Goal: Task Accomplishment & Management: Use online tool/utility

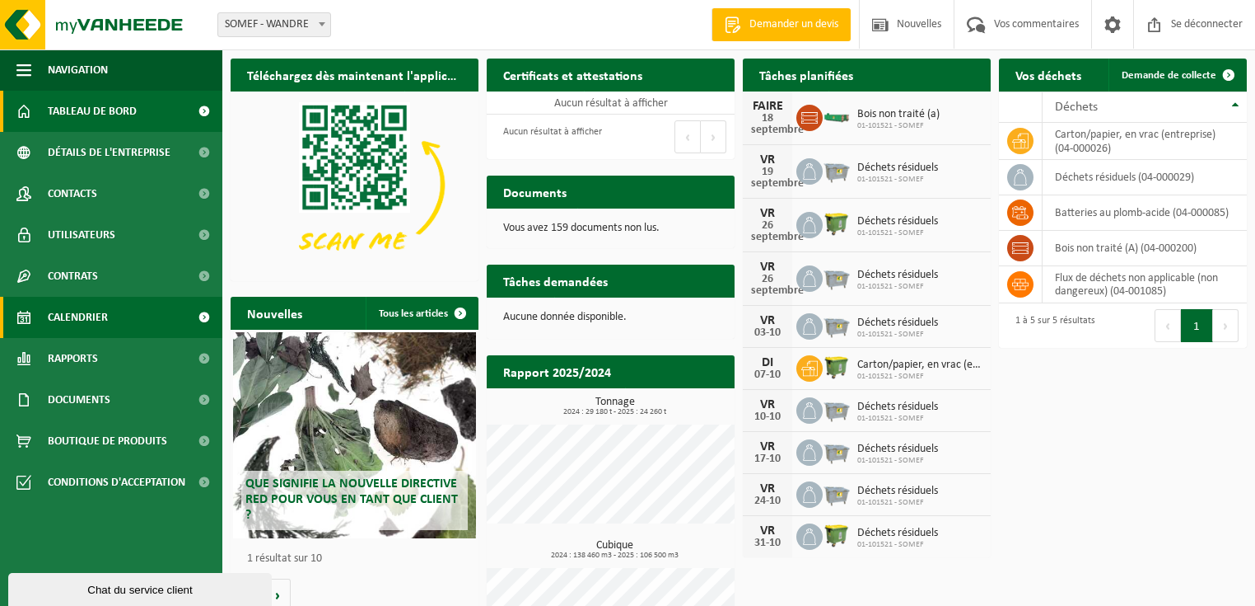
click at [82, 316] on font "Calendrier" at bounding box center [78, 317] width 60 height 12
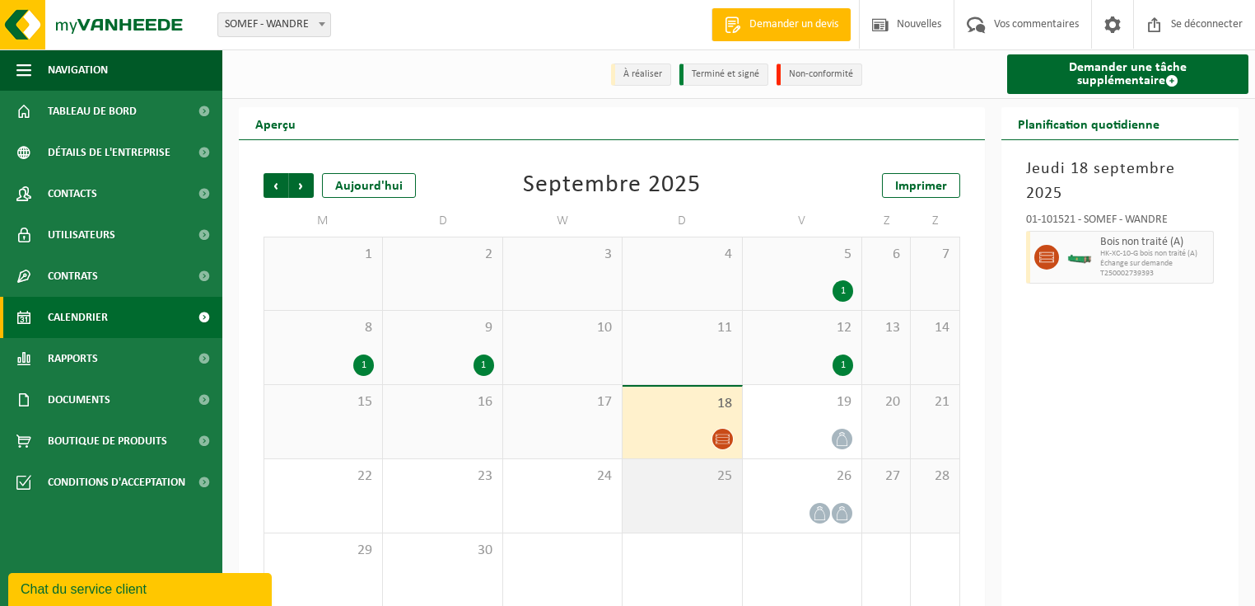
scroll to position [7, 0]
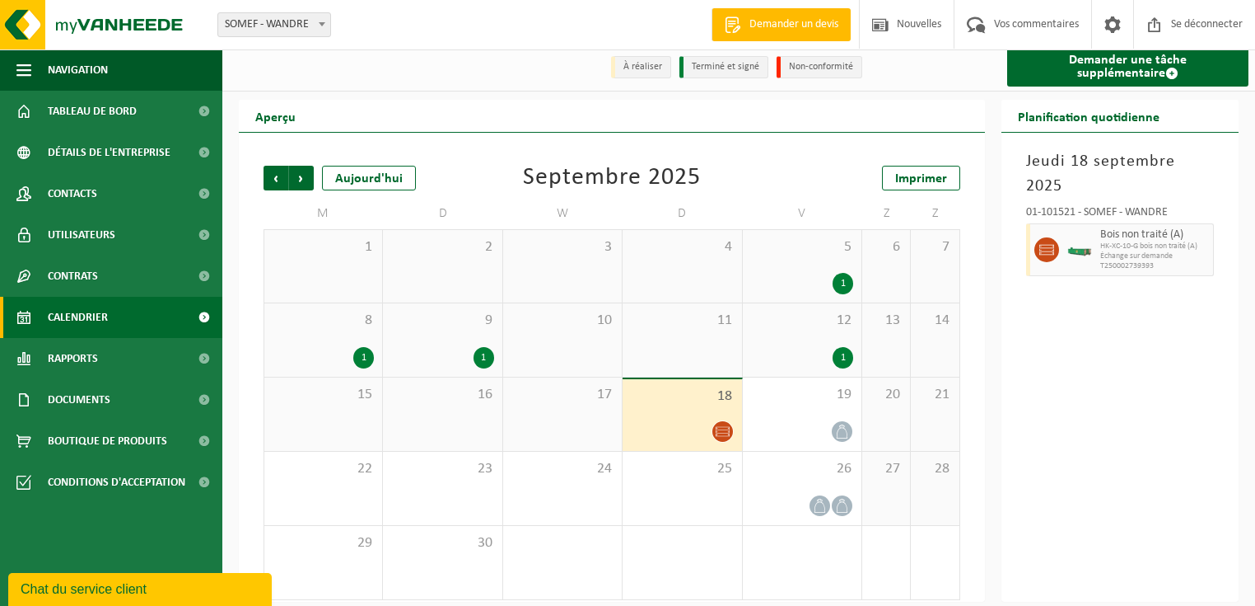
click at [726, 424] on icon at bounding box center [723, 431] width 14 height 14
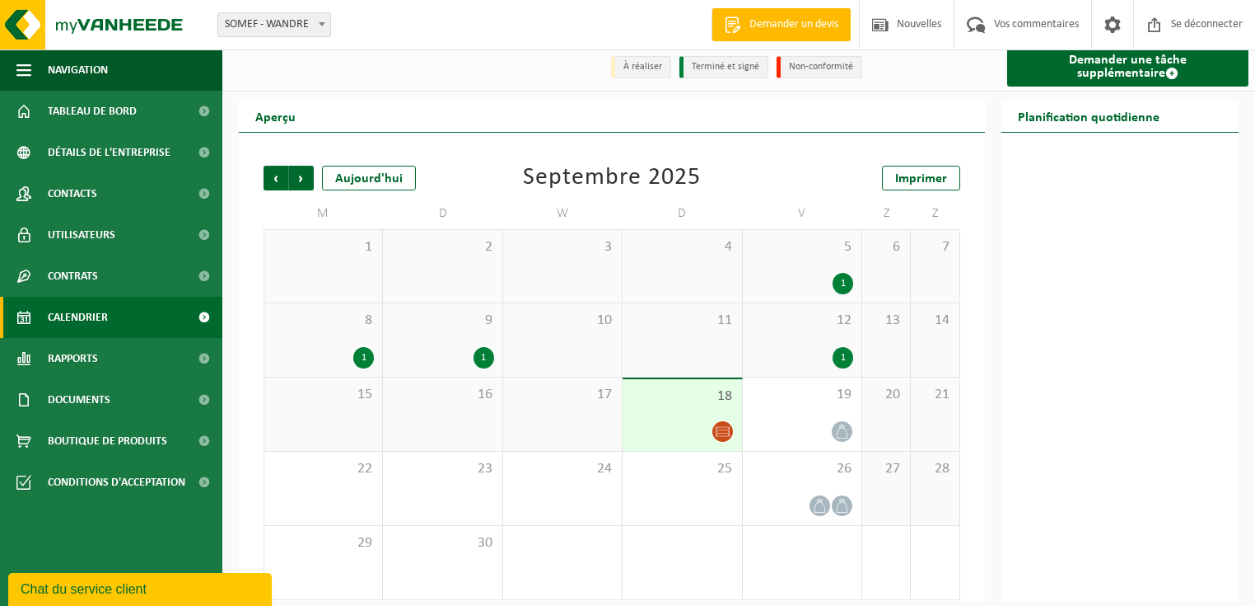
click at [728, 424] on icon at bounding box center [723, 431] width 14 height 14
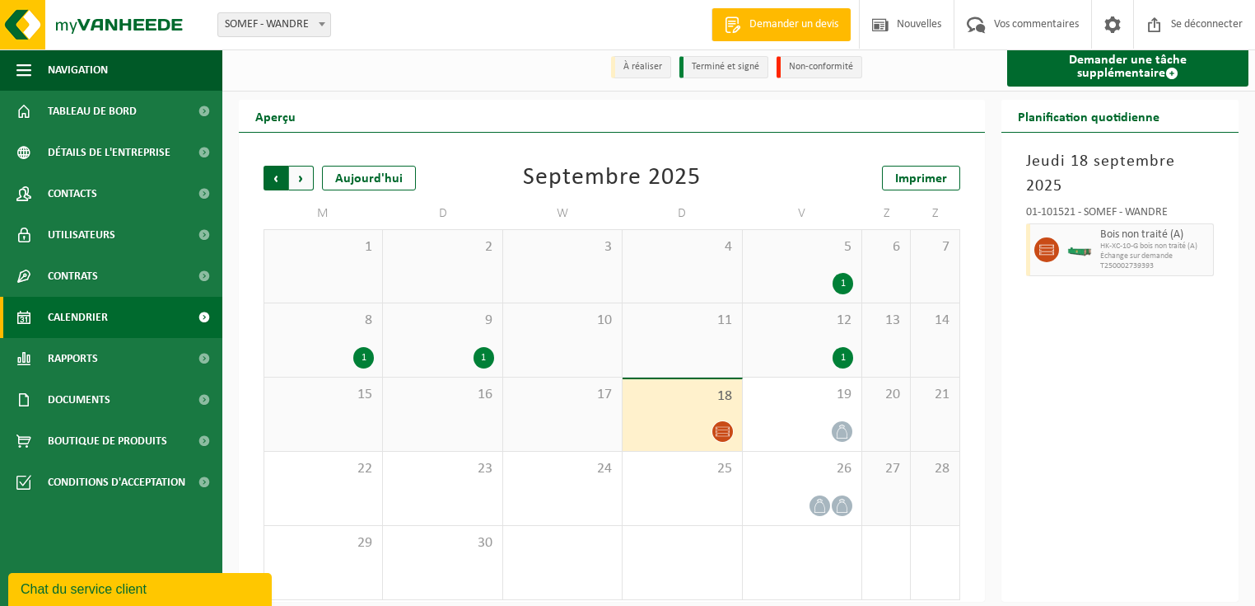
click at [303, 166] on span "Suivant" at bounding box center [301, 178] width 25 height 25
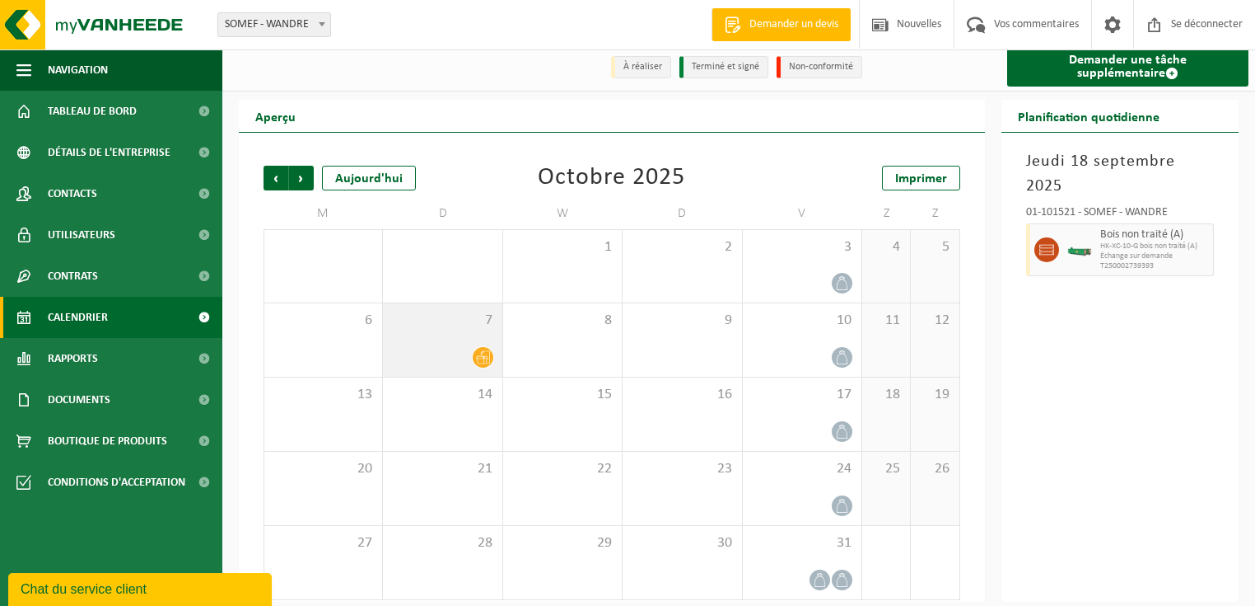
click at [488, 350] on icon at bounding box center [483, 357] width 14 height 14
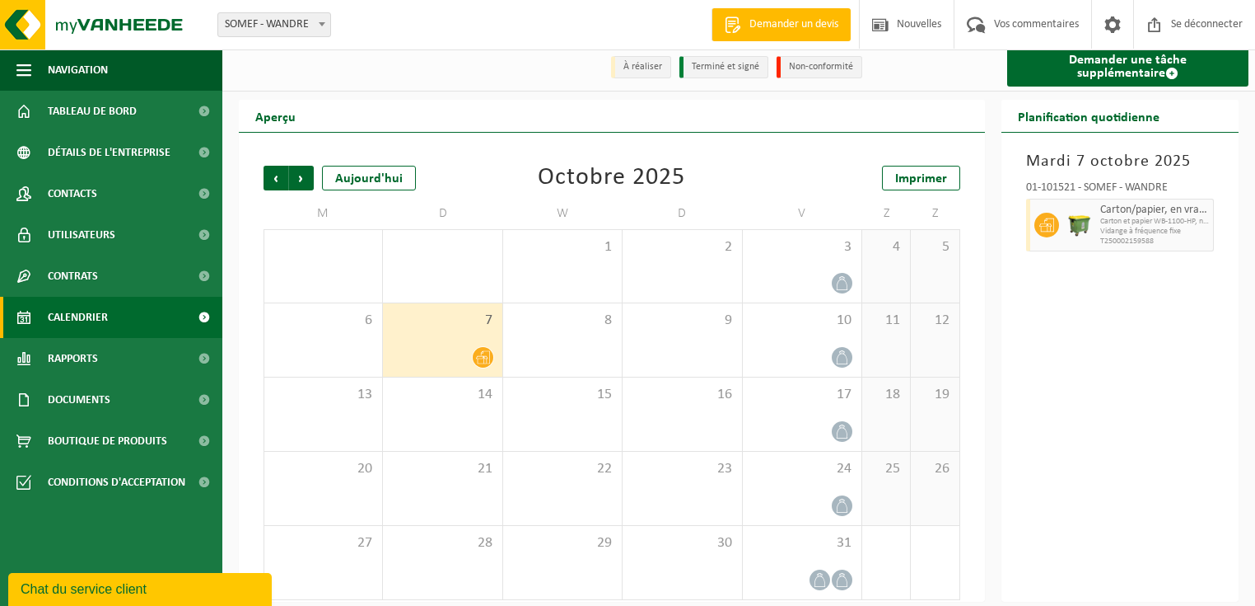
click at [1114, 305] on div "Mardi 7 octobre 2025 01-101521 - SOMEF - WANDRE Carton/papier, en vrac (entrepr…" at bounding box center [1121, 367] width 238 height 469
click at [1101, 277] on div "Mardi 7 octobre 2025 01-101521 - SOMEF - WANDRE Carton/papier, en vrac (entrepr…" at bounding box center [1121, 367] width 238 height 469
click at [1133, 358] on div "Mardi 7 octobre 2025 01-101521 - SOMEF - WANDRE Carton/papier, en vrac (entrepr…" at bounding box center [1121, 367] width 238 height 469
click at [279, 167] on span "Précédent" at bounding box center [276, 178] width 25 height 25
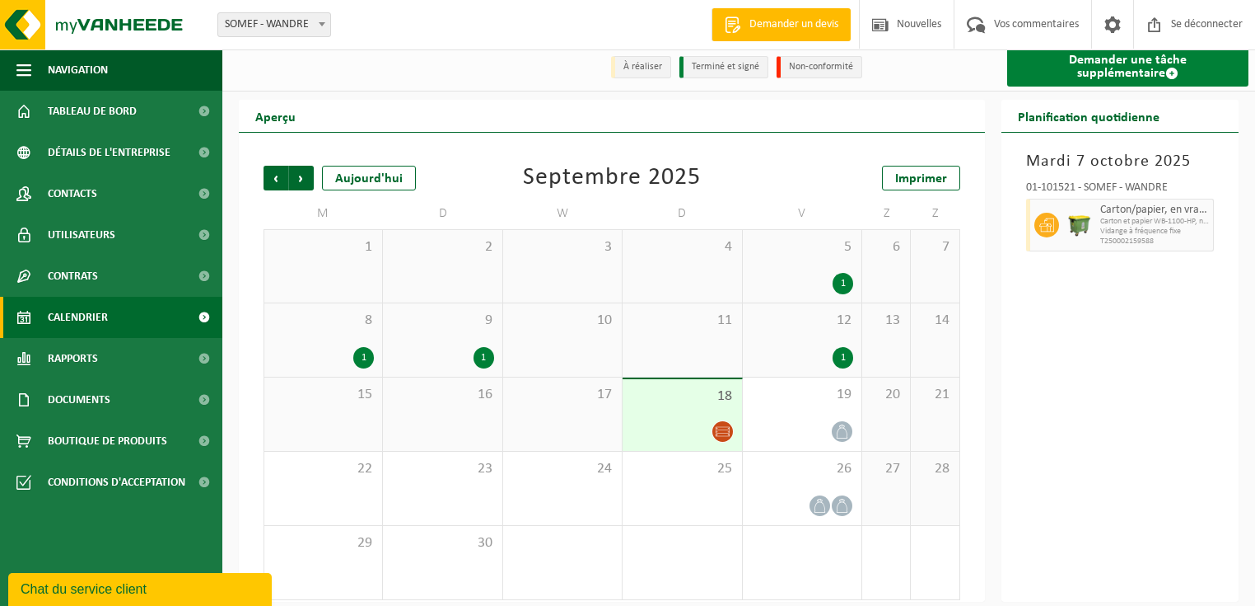
click at [1086, 63] on font "Demander une tâche supplémentaire" at bounding box center [1128, 67] width 118 height 26
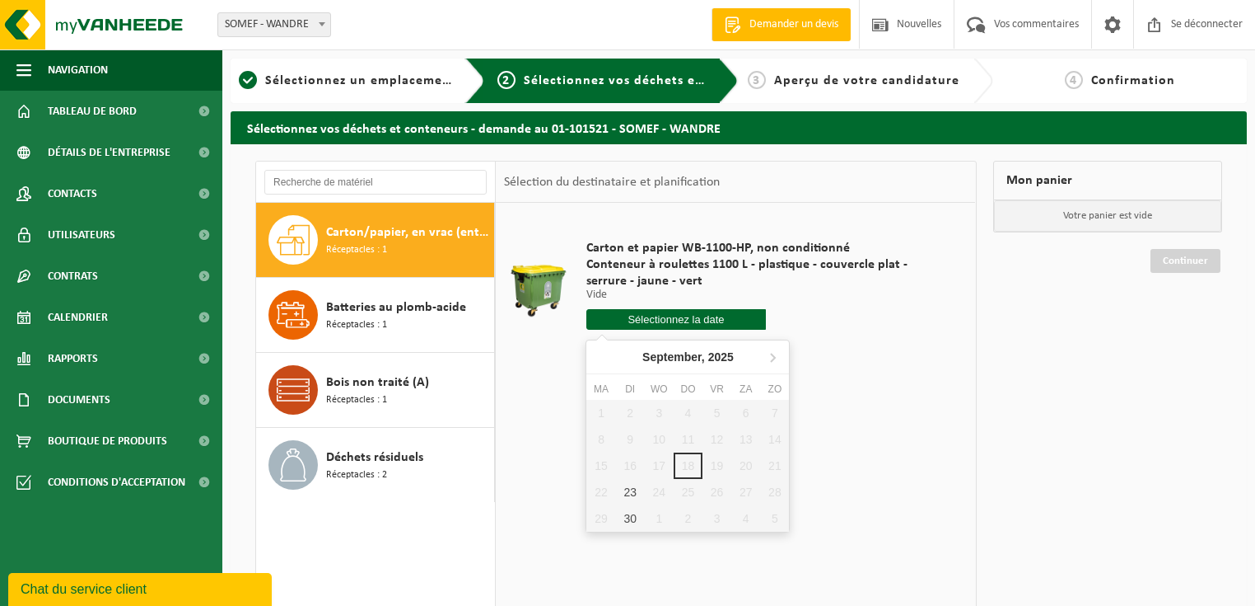
click at [694, 319] on input "text" at bounding box center [677, 319] width 180 height 21
click at [637, 511] on font "23" at bounding box center [632, 508] width 13 height 13
type input "Van 2025-09-23"
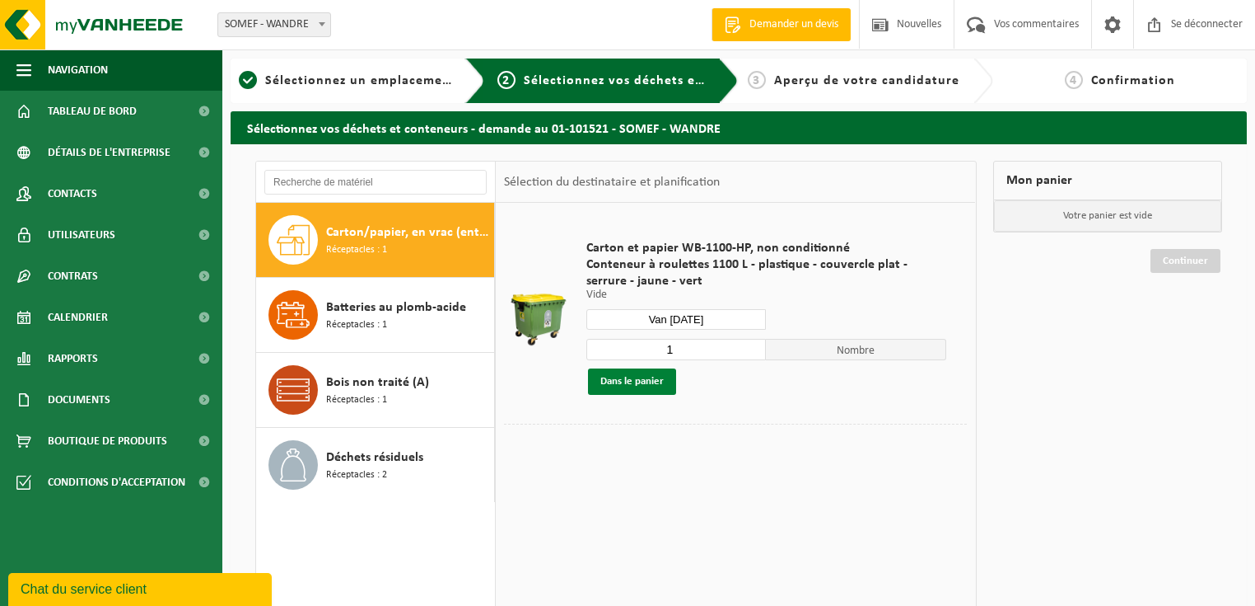
click at [624, 386] on font "Dans le panier" at bounding box center [632, 381] width 63 height 11
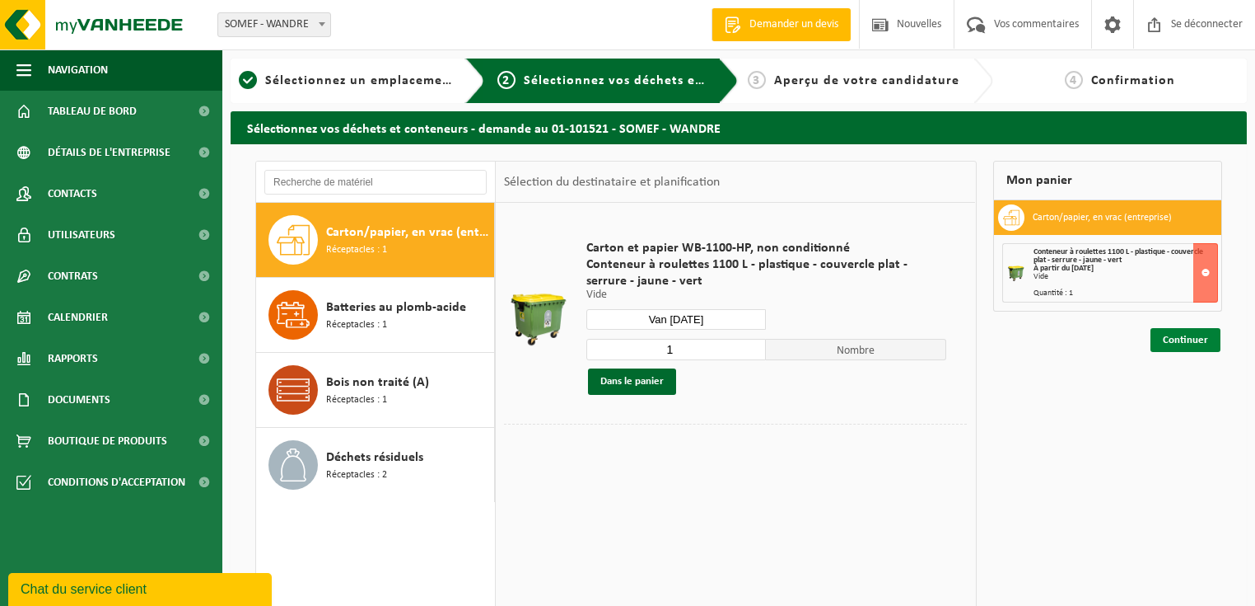
click at [1204, 339] on font "Continuer" at bounding box center [1185, 339] width 45 height 11
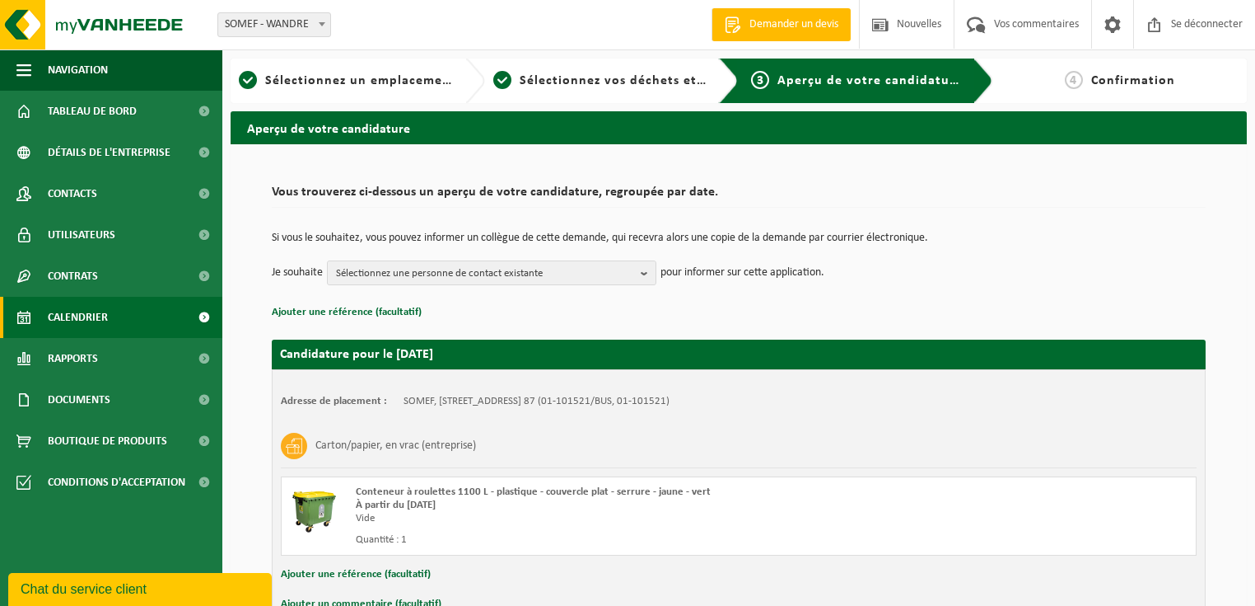
click at [84, 316] on font "Calendrier" at bounding box center [78, 317] width 60 height 12
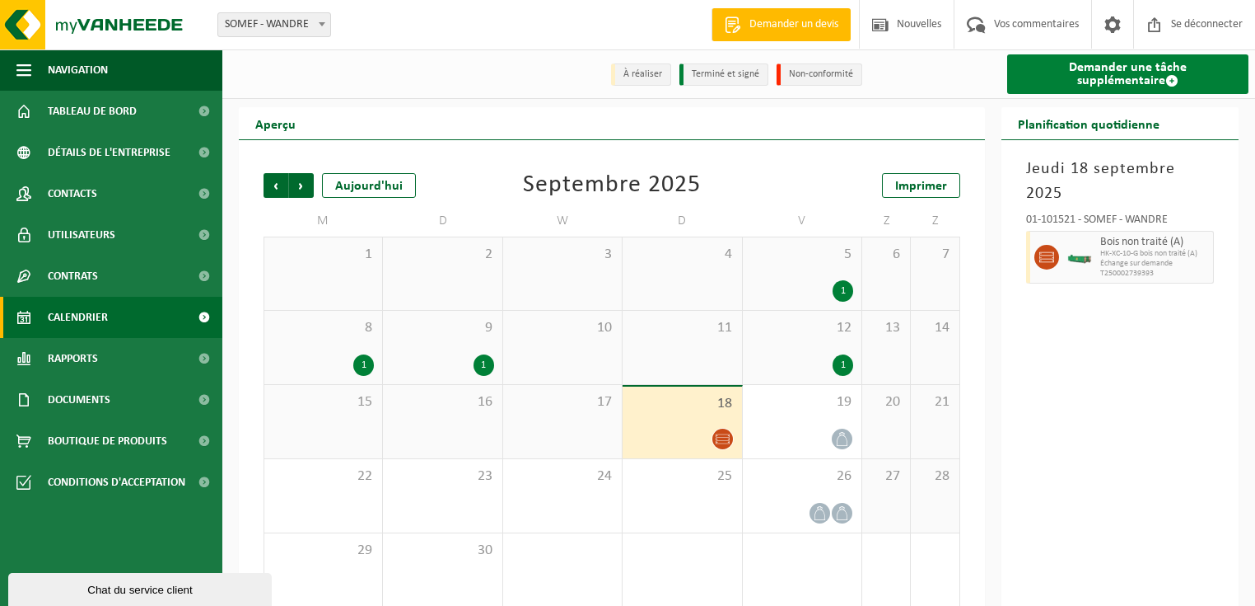
click at [1071, 73] on font "Demander une tâche supplémentaire" at bounding box center [1128, 74] width 118 height 26
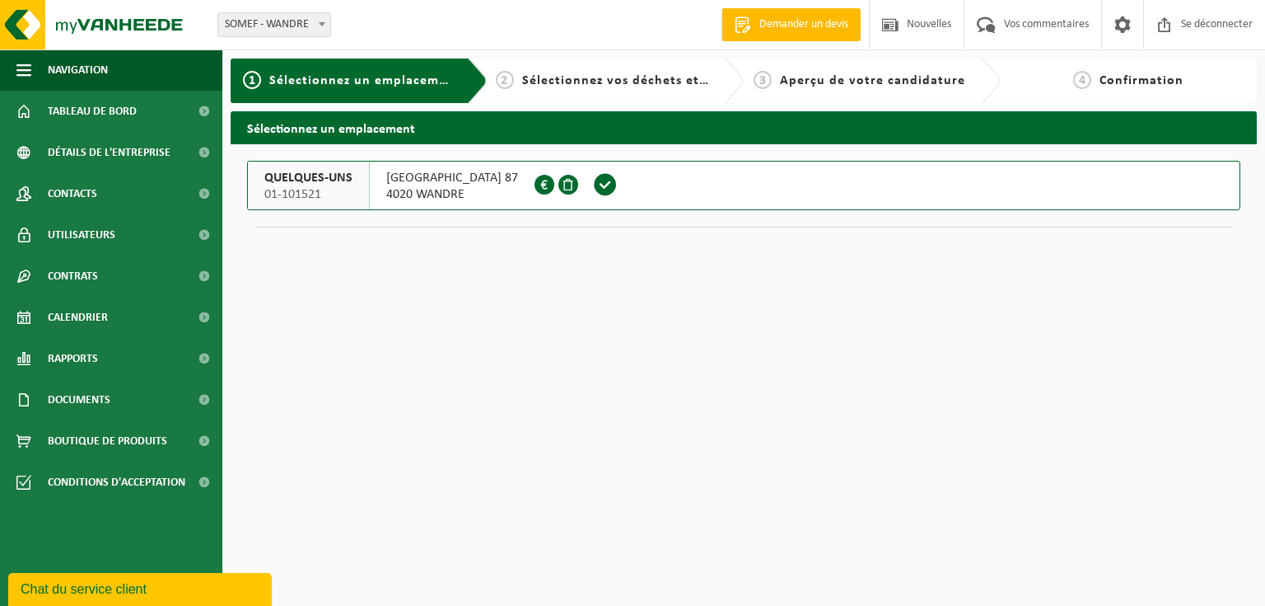
click at [615, 182] on span at bounding box center [605, 184] width 25 height 25
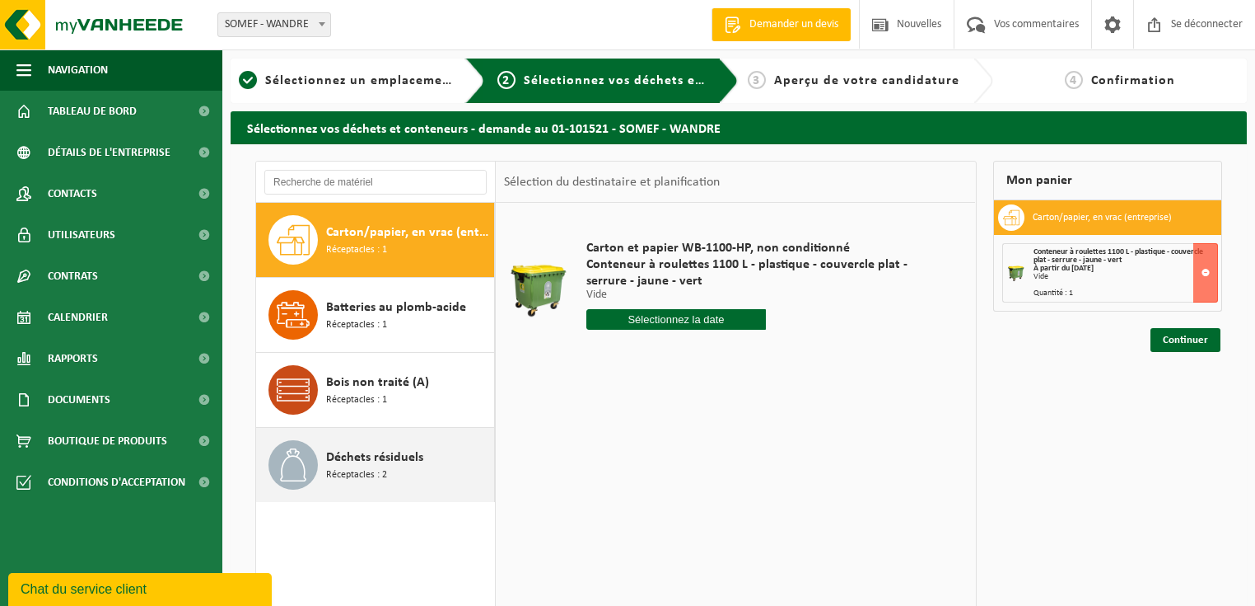
click at [399, 457] on font "Déchets résiduels" at bounding box center [374, 457] width 97 height 13
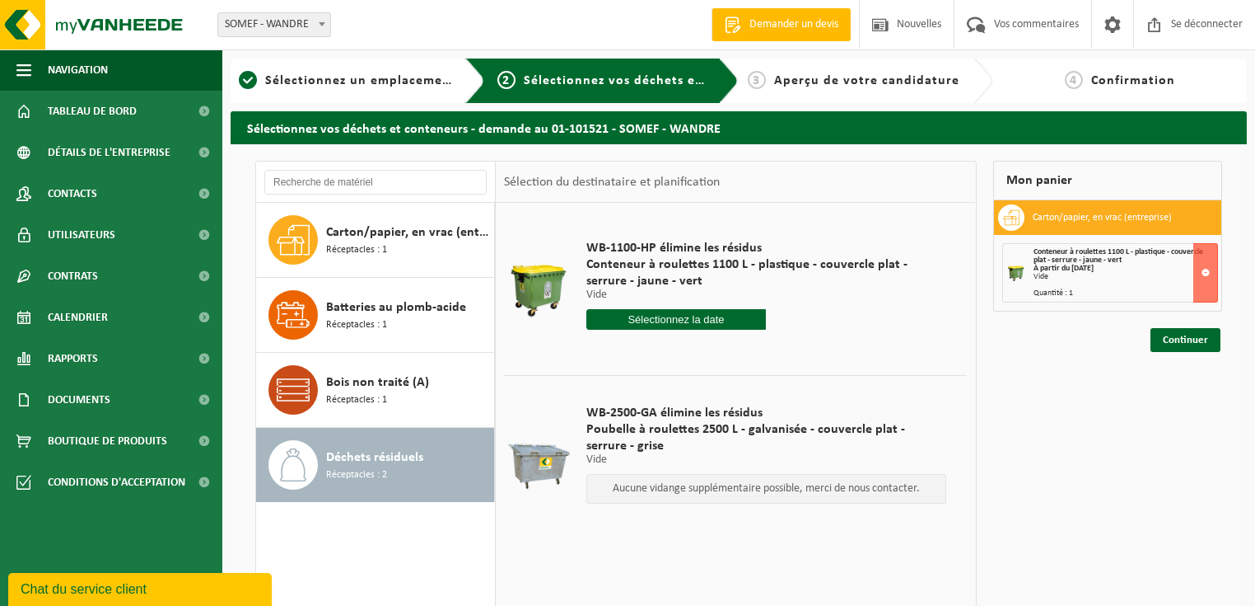
click at [704, 319] on input "text" at bounding box center [677, 319] width 180 height 21
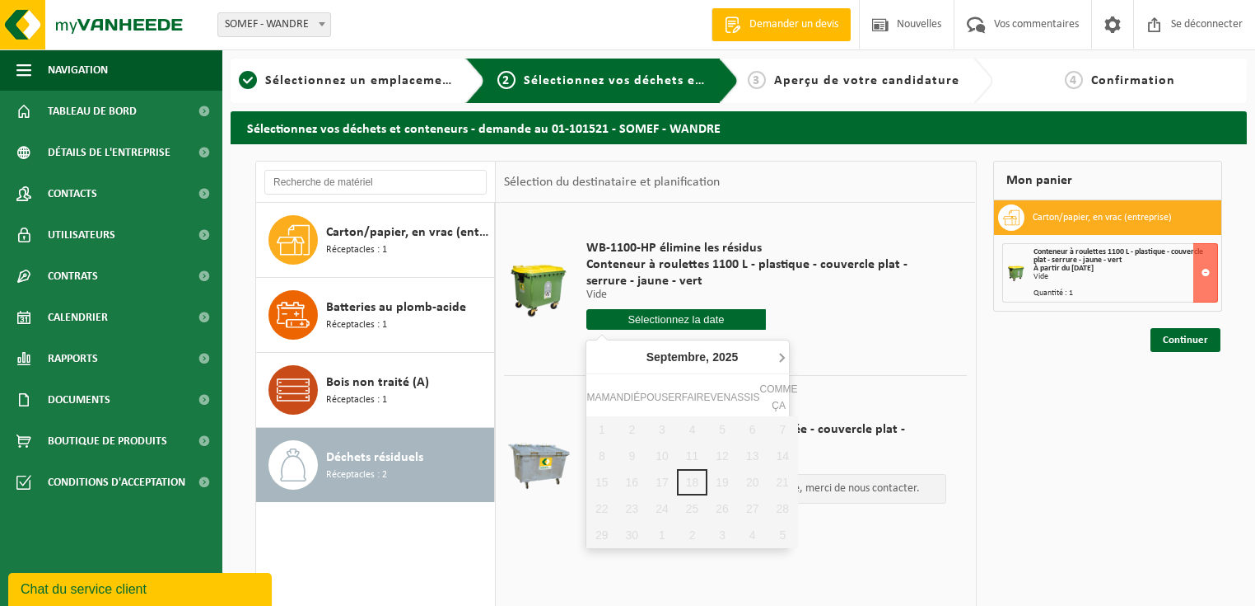
click at [783, 358] on icon at bounding box center [782, 357] width 4 height 8
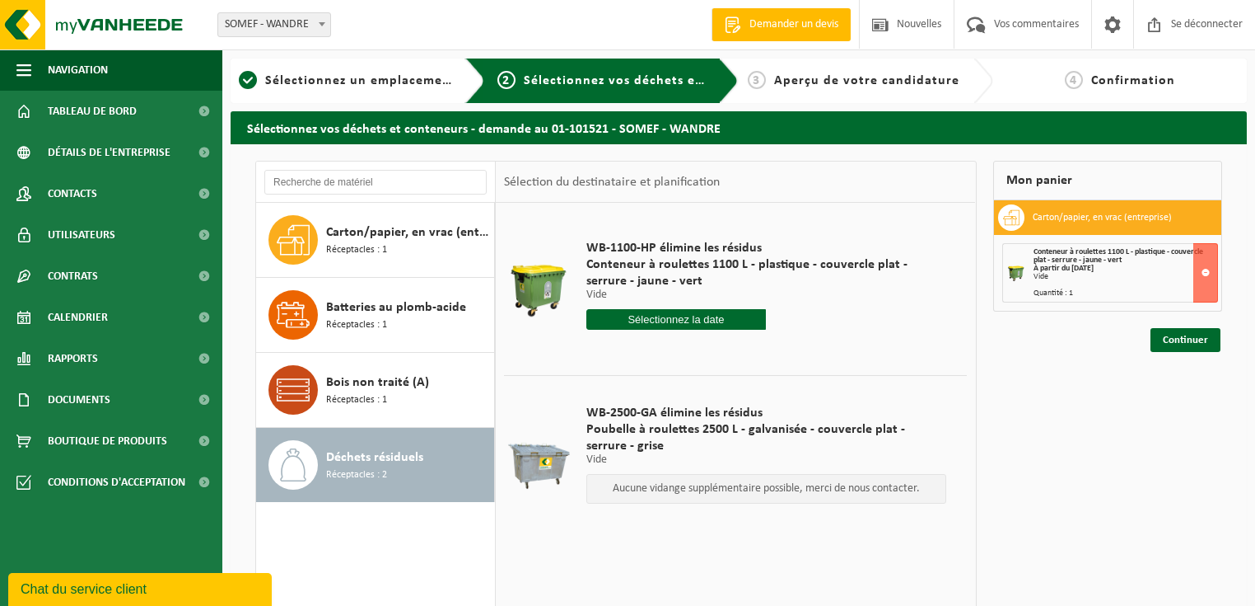
click at [850, 329] on div at bounding box center [767, 319] width 361 height 21
click at [684, 325] on input "text" at bounding box center [677, 319] width 180 height 21
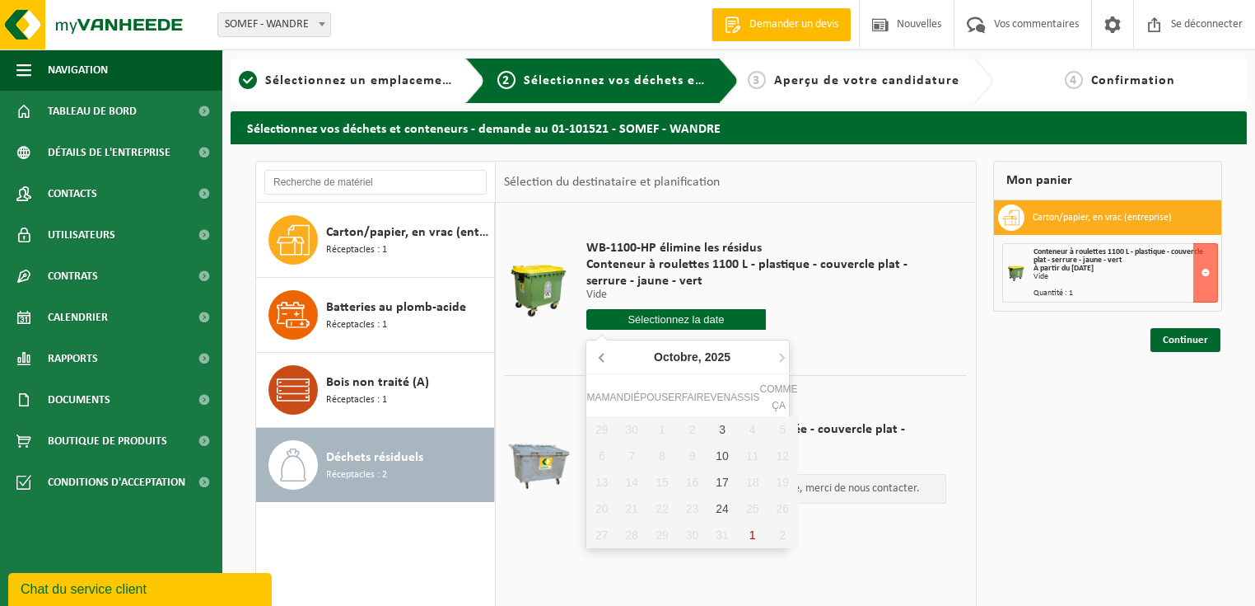
click at [600, 356] on icon at bounding box center [602, 357] width 4 height 8
click at [600, 356] on nav "Septembre, 2025" at bounding box center [692, 357] width 211 height 34
click at [989, 344] on div "Mon panier Carton/papier, en vrac (entreprise) Conteneur à roulettes 1100 L - p…" at bounding box center [1108, 449] width 246 height 577
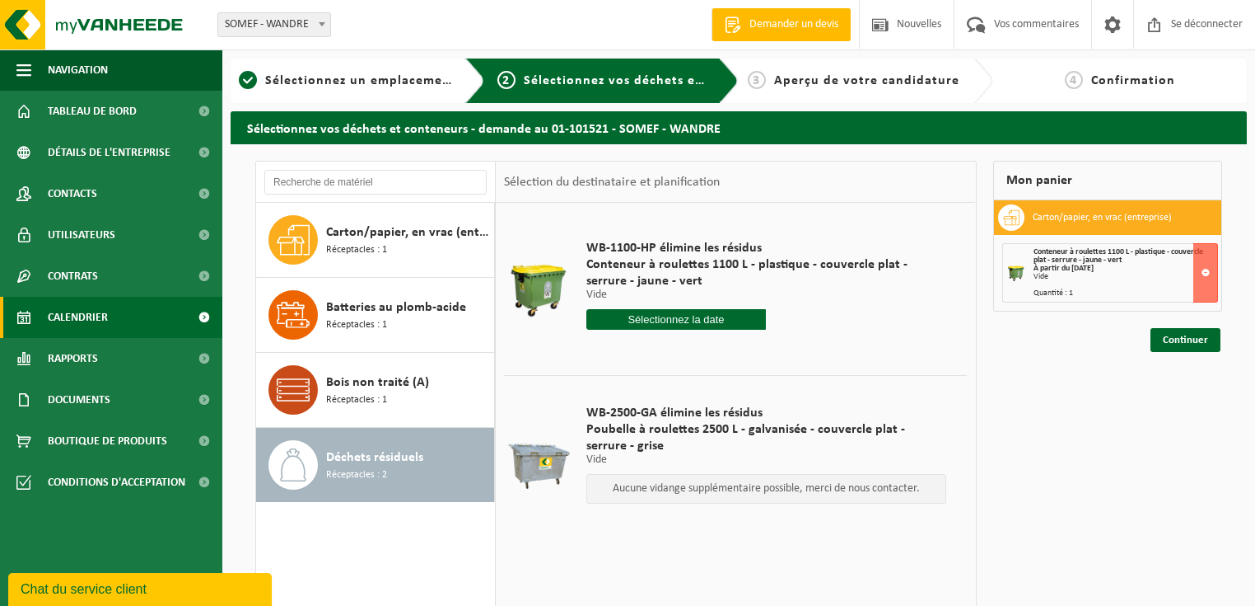
click at [83, 317] on font "Calendrier" at bounding box center [78, 317] width 60 height 12
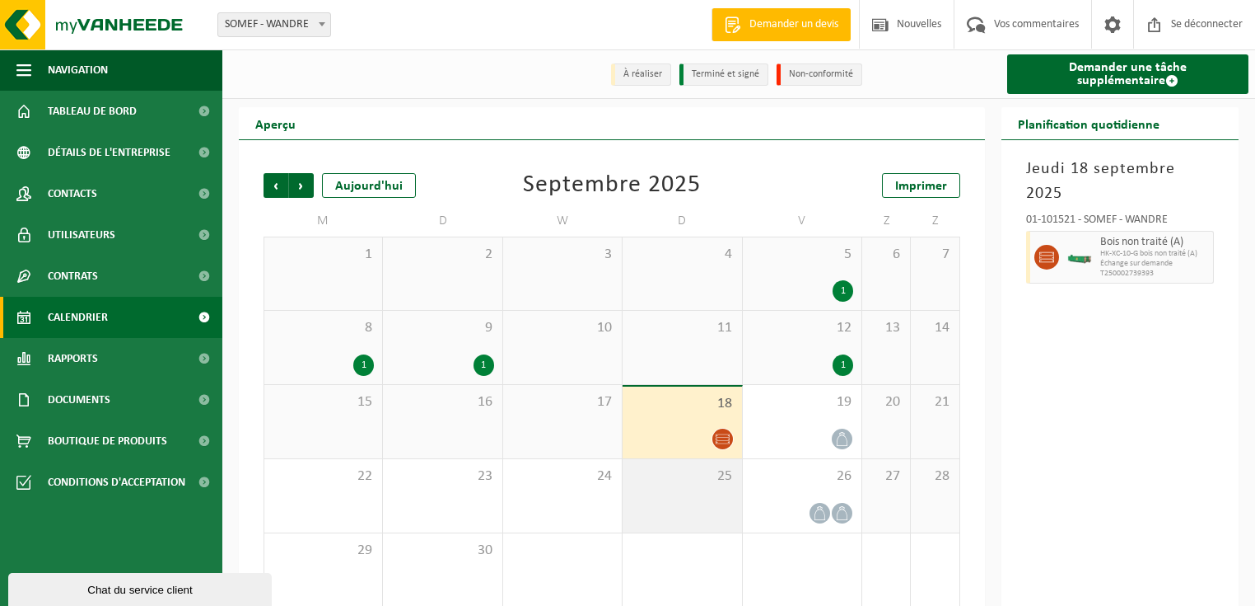
click at [676, 489] on div "25" at bounding box center [682, 495] width 119 height 73
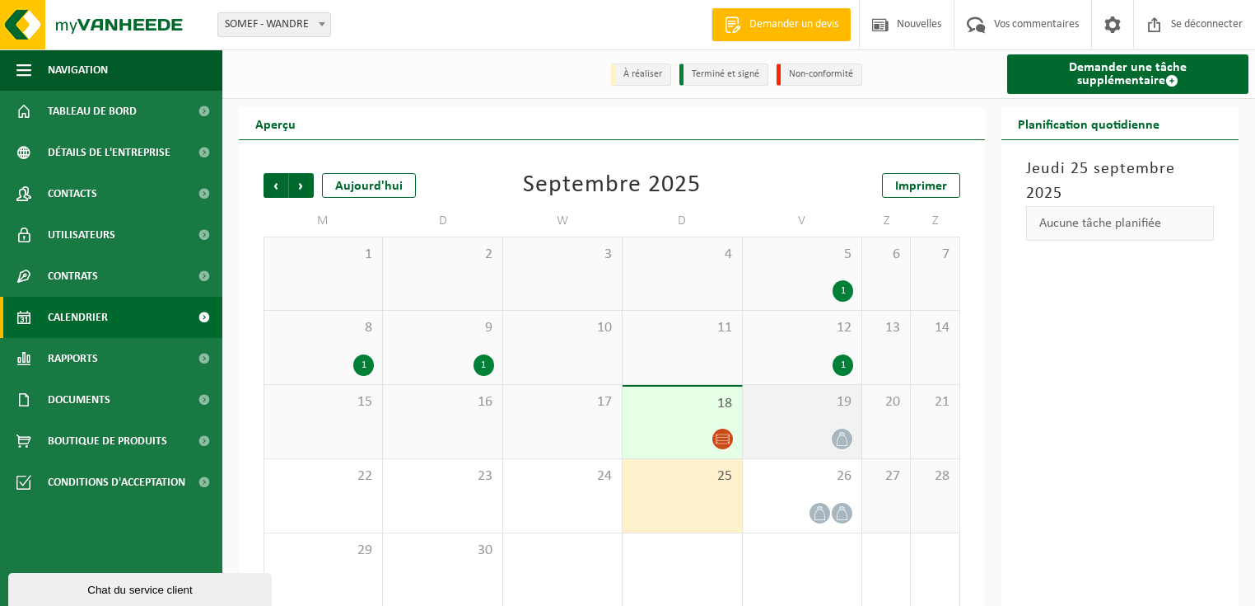
click at [844, 428] on span at bounding box center [842, 438] width 21 height 21
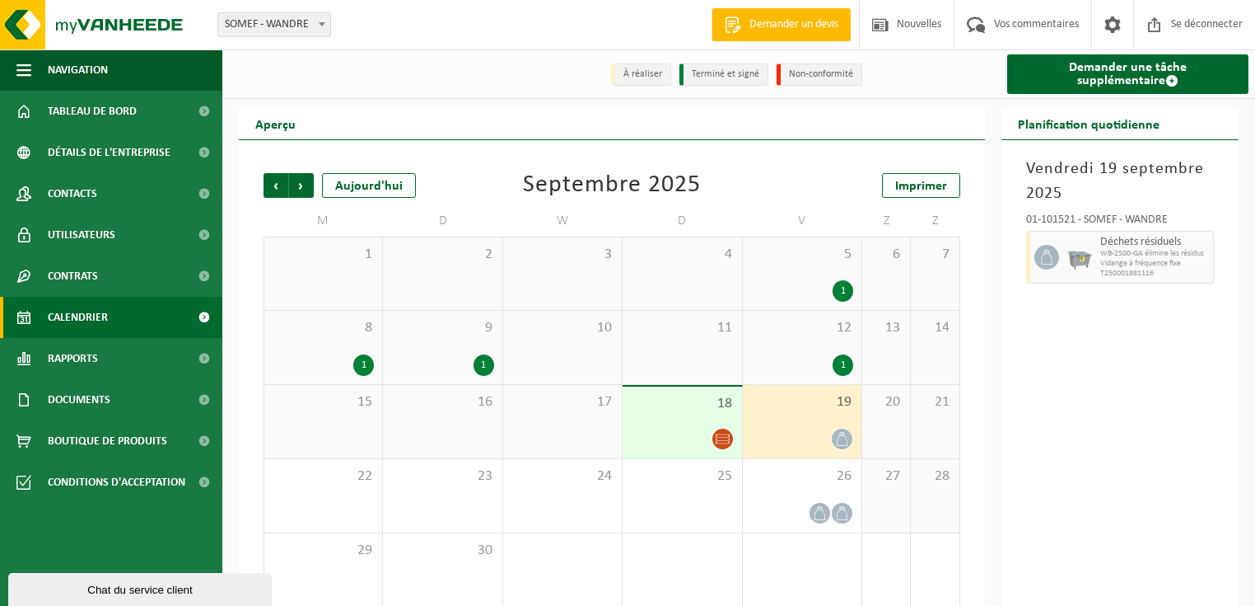
scroll to position [7, 0]
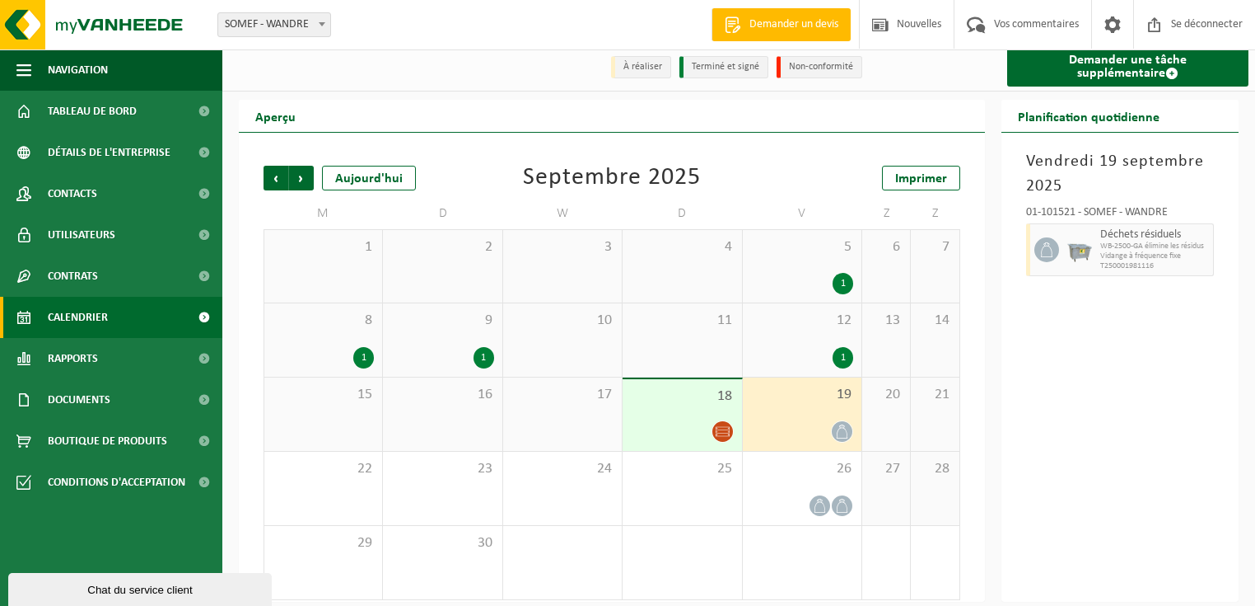
click at [99, 588] on font "Chat du service client" at bounding box center [139, 589] width 105 height 12
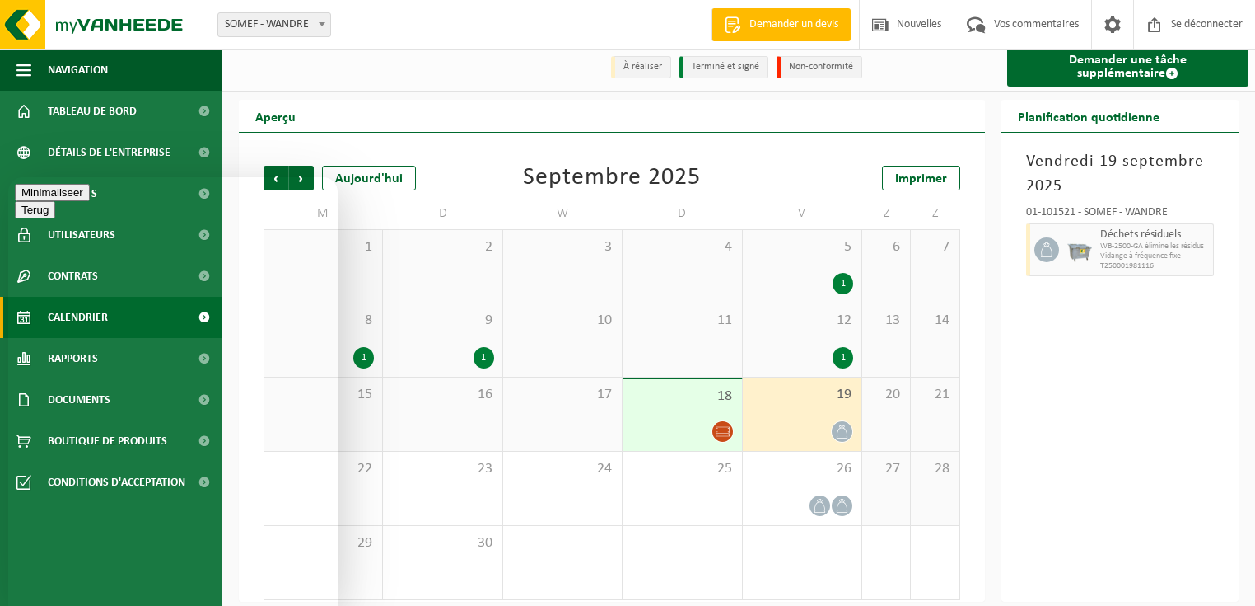
type textarea "bonjour"
drag, startPoint x: 158, startPoint y: 204, endPoint x: 397, endPoint y: 506, distance: 384.7
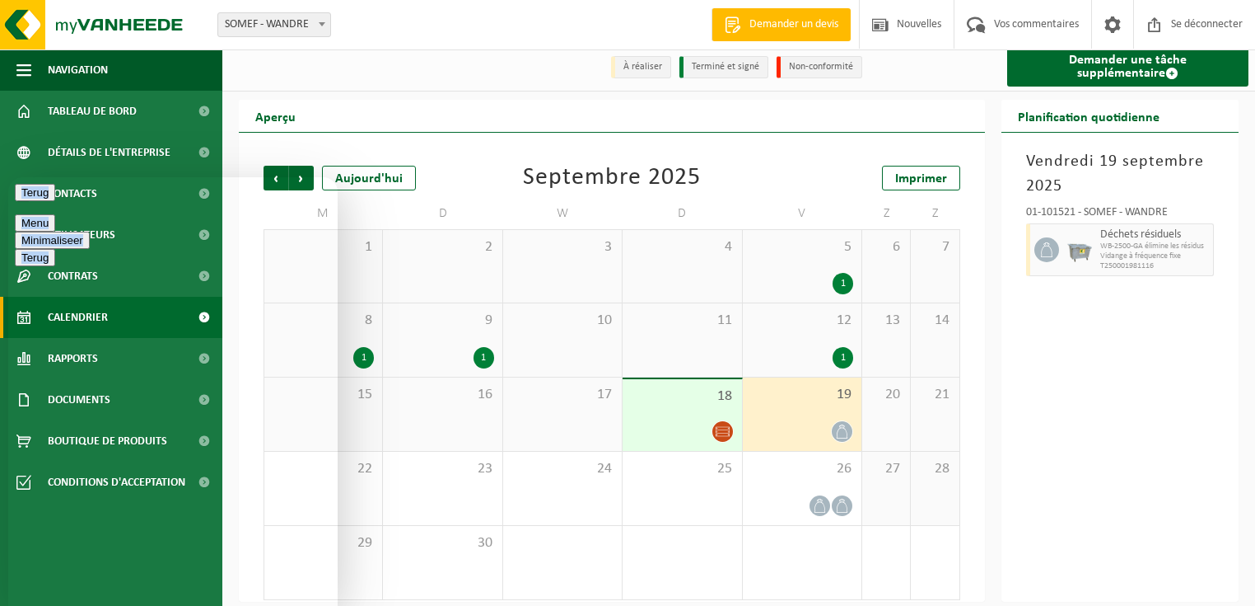
click at [338, 267] on html "Terug Menu Minimaliseer Terug Powered by tawk.to Beoordeel deze chat Upload bes…" at bounding box center [173, 391] width 330 height 428
click at [30, 201] on button "Terug" at bounding box center [35, 192] width 40 height 17
click at [443, 30] on div "Bifurquer: SOMEF - WANDRE SOMEF - WANDRE Bienvenue PHILIPPE DEMARTEAU Demander …" at bounding box center [627, 25] width 1255 height 50
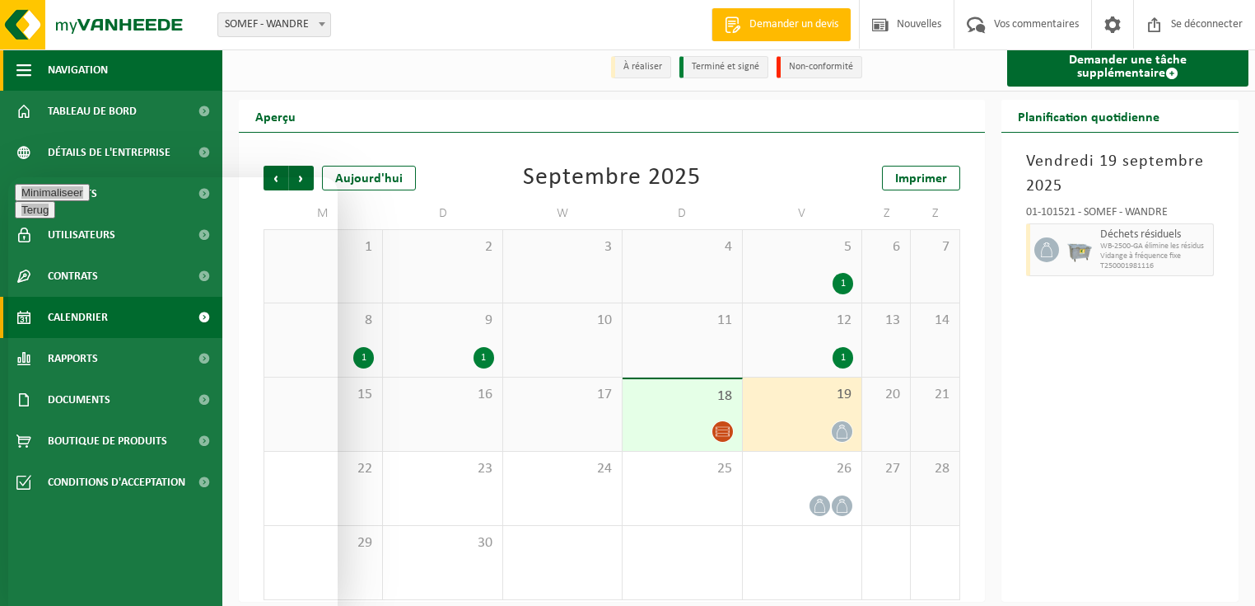
click at [204, 70] on button "Navigation" at bounding box center [111, 69] width 222 height 41
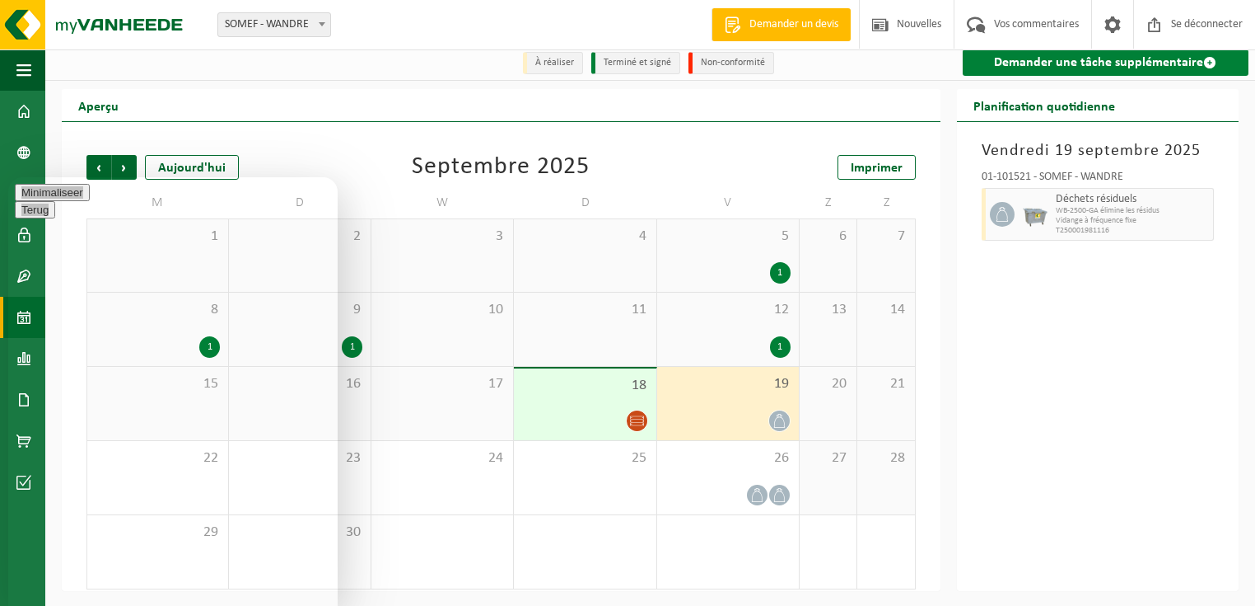
click at [1045, 59] on font "Demander une tâche supplémentaire" at bounding box center [1098, 62] width 209 height 13
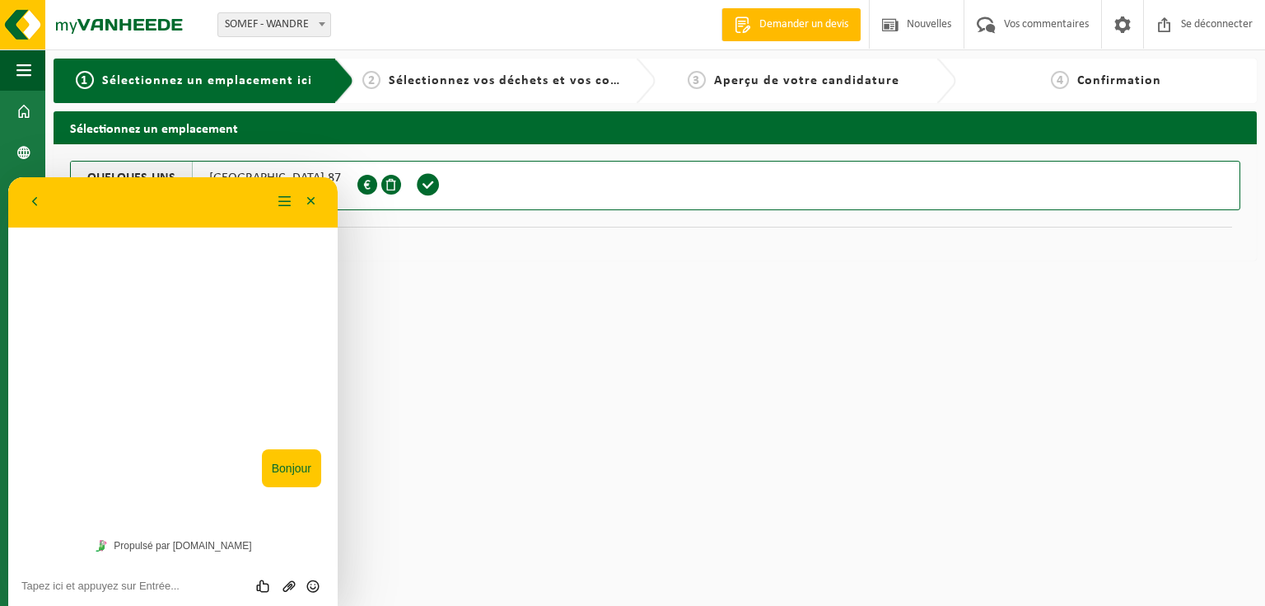
click at [424, 185] on span at bounding box center [428, 184] width 25 height 25
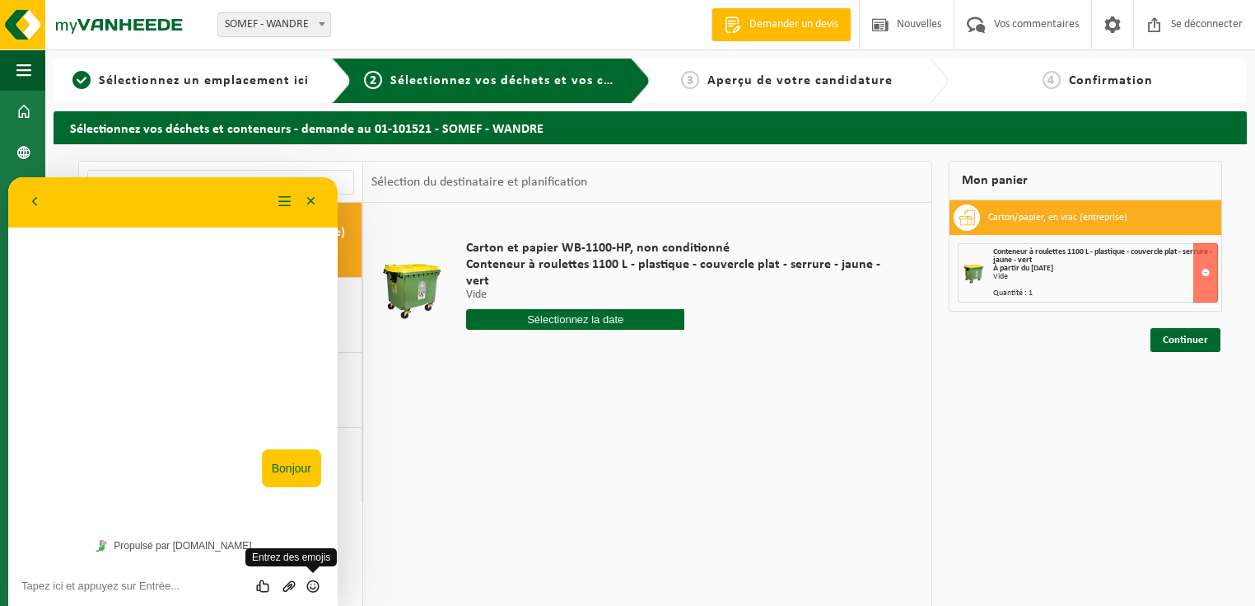
click at [311, 586] on icon "Emoji invoeren" at bounding box center [313, 585] width 15 height 15
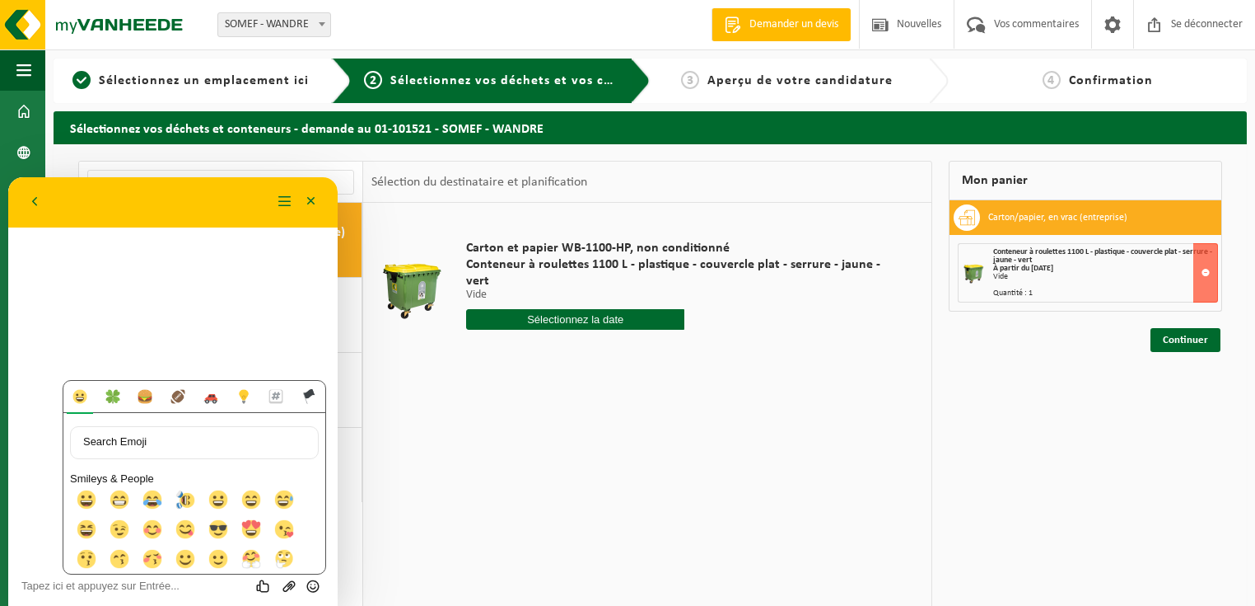
click at [466, 410] on div "Carton et papier WB-1100-HP, non conditionné Conteneur à roulettes 1100 L - pla…" at bounding box center [647, 450] width 568 height 494
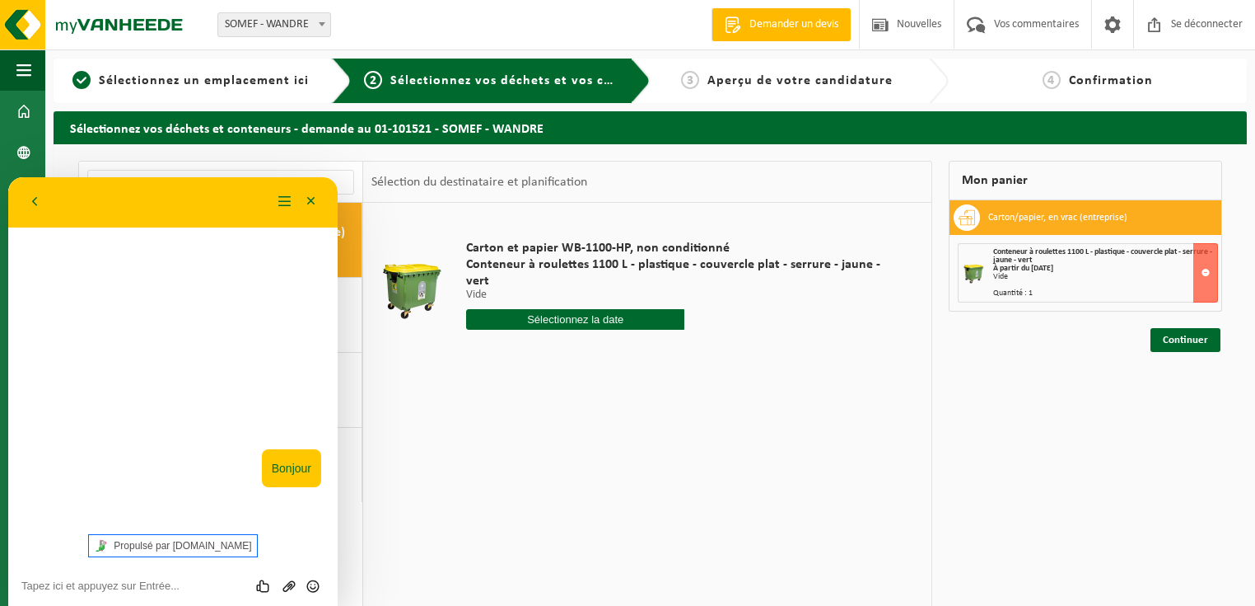
click at [187, 547] on font "Propulsé par tawk.to" at bounding box center [183, 546] width 138 height 12
click at [173, 549] on font "Propulsé par tawk.to" at bounding box center [183, 546] width 138 height 12
click at [313, 199] on button "Minimiser" at bounding box center [311, 201] width 26 height 25
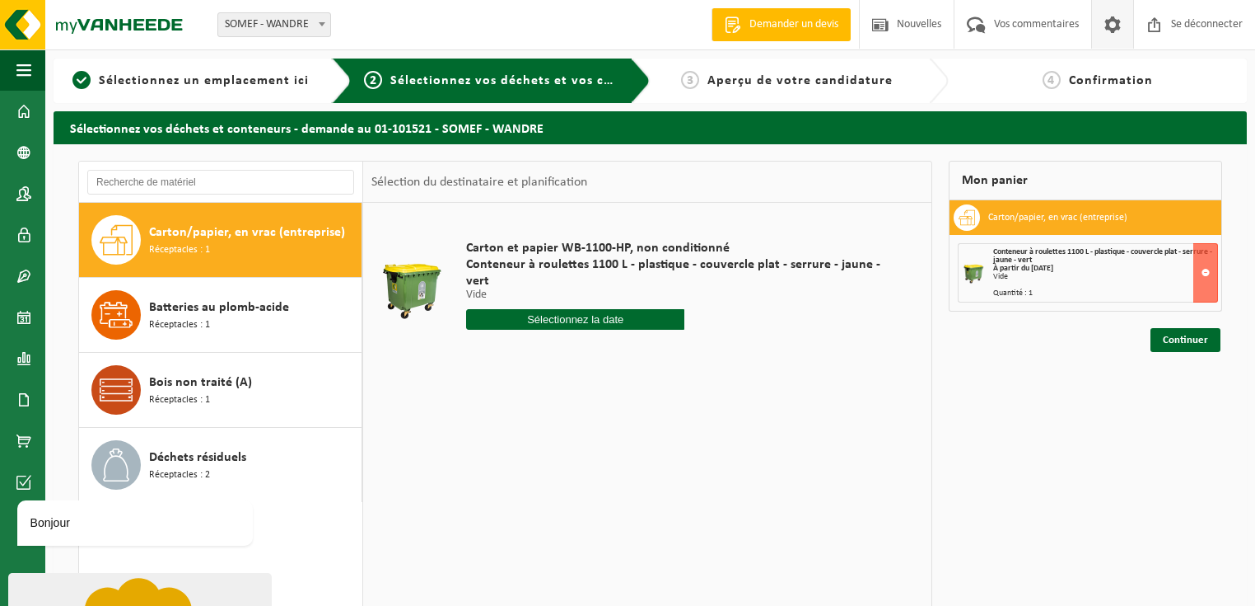
click at [1114, 23] on span at bounding box center [1113, 24] width 25 height 49
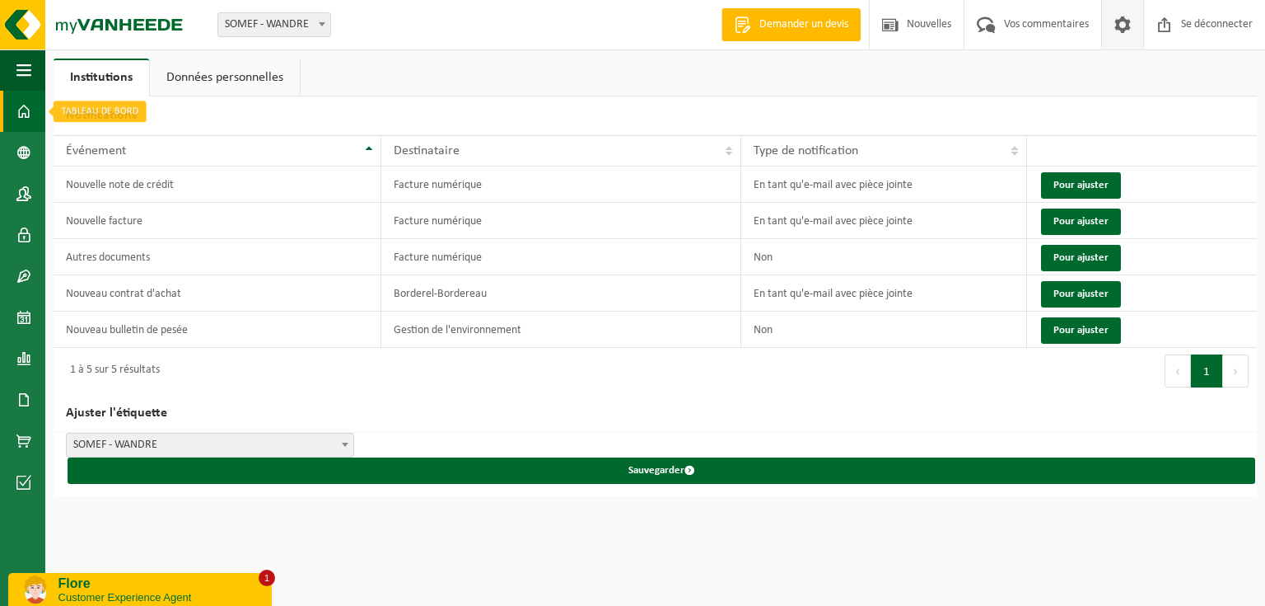
click at [26, 109] on span at bounding box center [23, 111] width 15 height 41
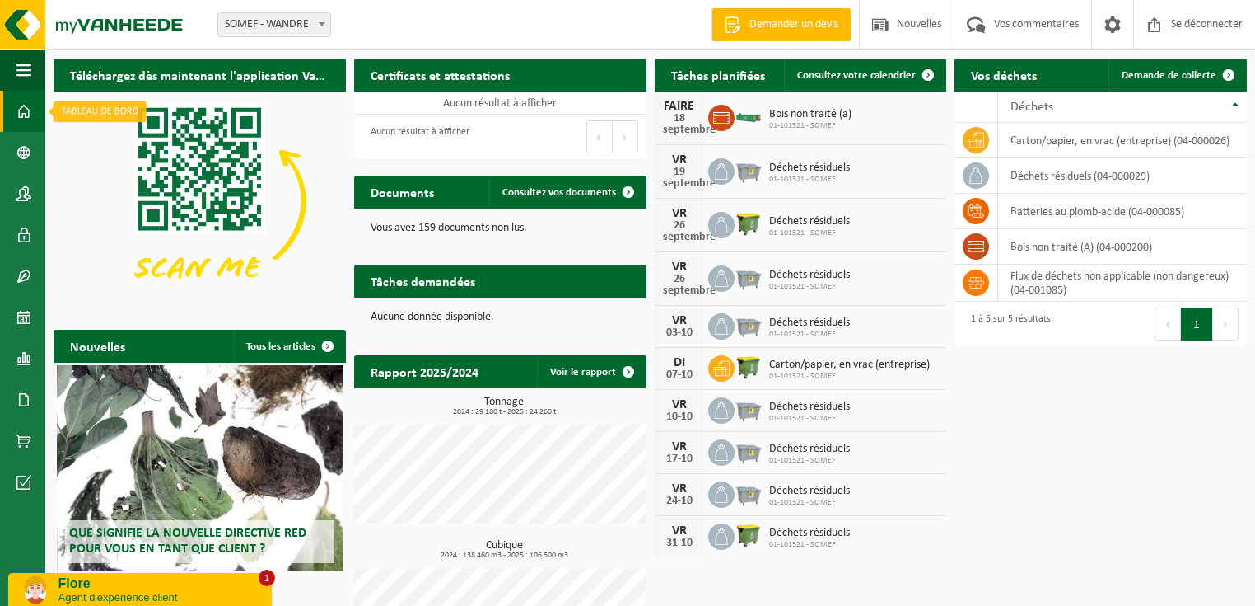
click at [18, 111] on span at bounding box center [23, 111] width 15 height 41
